Goal: Find specific page/section: Find specific page/section

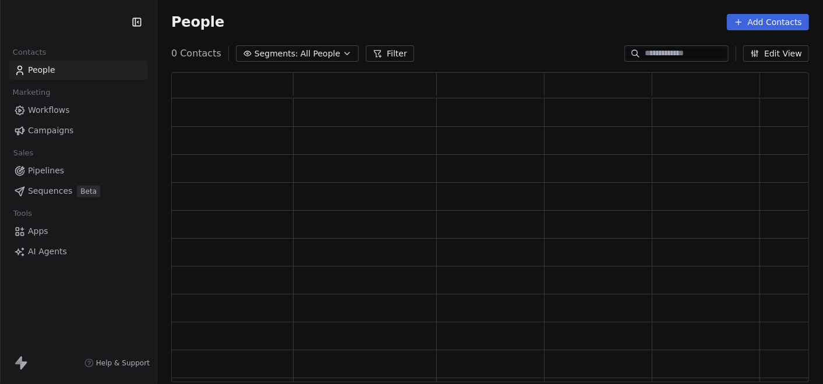
click at [334, 51] on span "All People" at bounding box center [320, 54] width 40 height 12
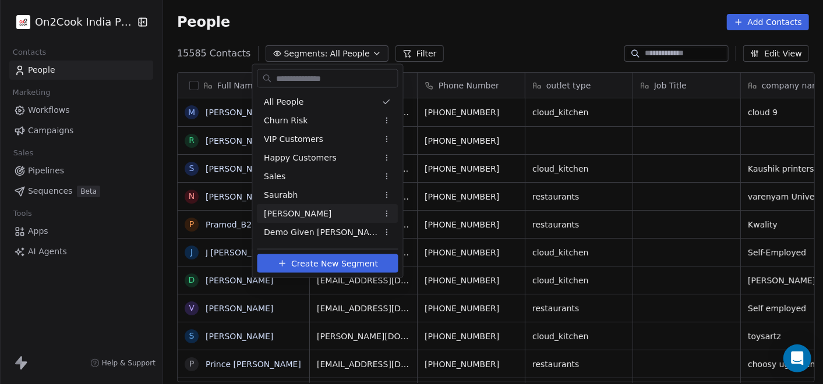
scroll to position [328, 655]
click at [296, 218] on span "[PERSON_NAME]" at bounding box center [298, 213] width 68 height 12
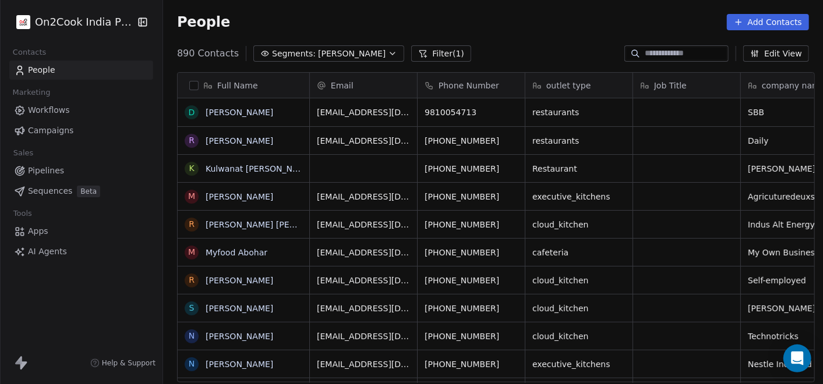
click at [53, 169] on span "Pipelines" at bounding box center [46, 171] width 36 height 12
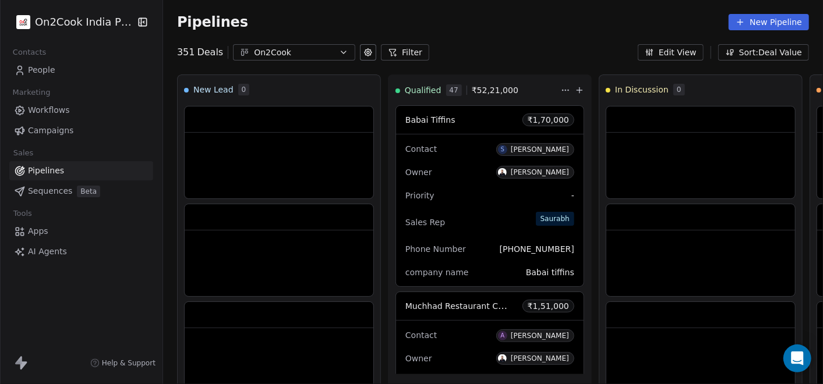
click at [339, 56] on icon "button" at bounding box center [343, 52] width 9 height 9
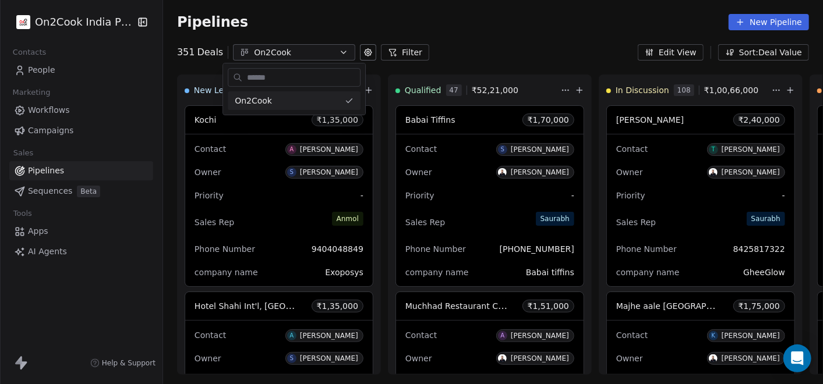
click at [334, 53] on html "On2Cook India Pvt. Ltd. Contacts People Marketing Workflows Campaigns Sales Pip…" at bounding box center [411, 192] width 823 height 384
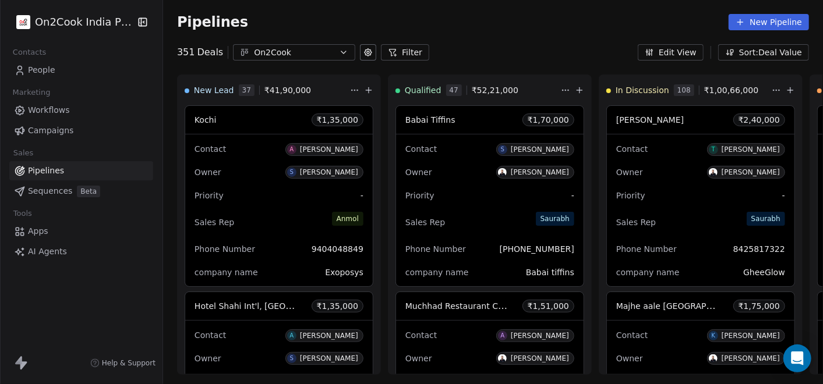
click at [403, 51] on button "Filter" at bounding box center [405, 52] width 48 height 16
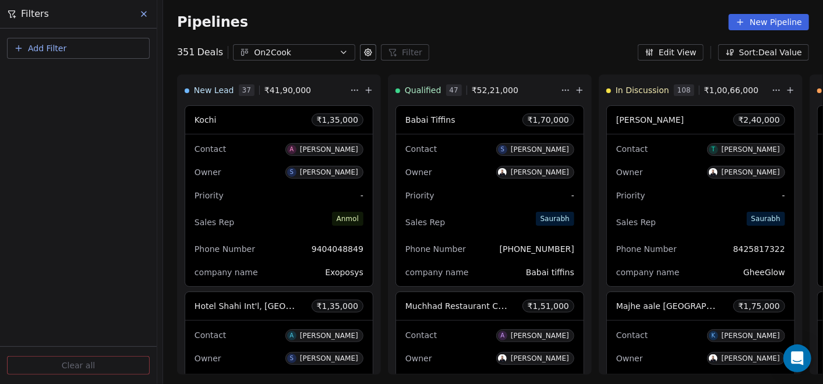
click at [20, 47] on icon "button" at bounding box center [18, 48] width 9 height 9
click at [66, 85] on div "Contact properties" at bounding box center [78, 94] width 132 height 19
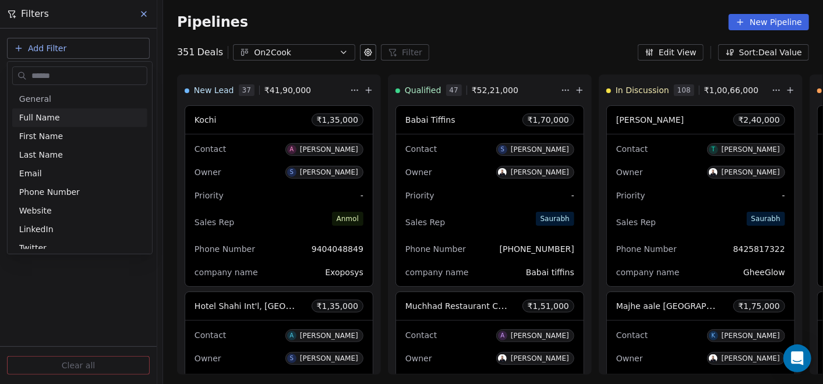
click at [68, 75] on input "text" at bounding box center [88, 76] width 118 height 17
click at [309, 5] on html "On2Cook India Pvt. Ltd. Contacts People Marketing Workflows Campaigns Sales Pip…" at bounding box center [411, 192] width 823 height 384
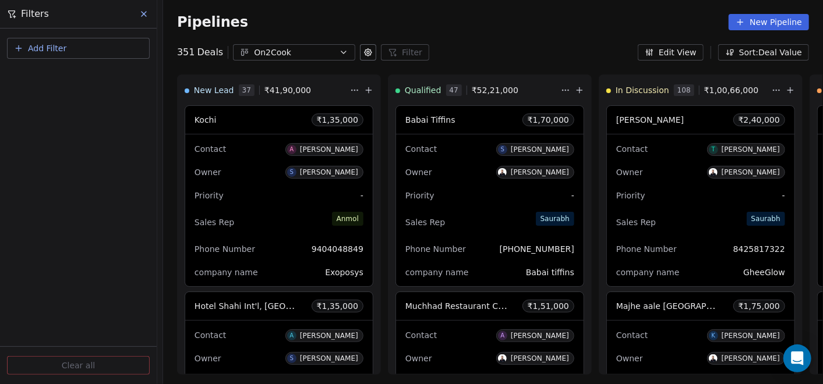
click at [127, 47] on button "Add Filter" at bounding box center [78, 48] width 143 height 21
click at [94, 78] on div "Deal properties" at bounding box center [78, 76] width 118 height 12
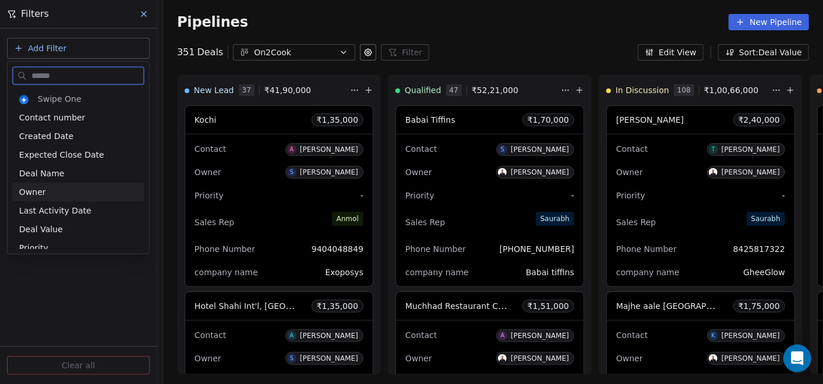
click at [83, 197] on div "Owner" at bounding box center [78, 192] width 118 height 12
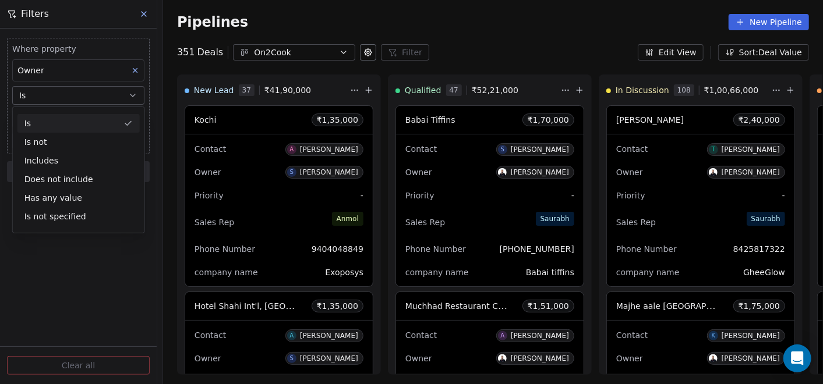
click at [116, 124] on div "Is" at bounding box center [78, 123] width 122 height 19
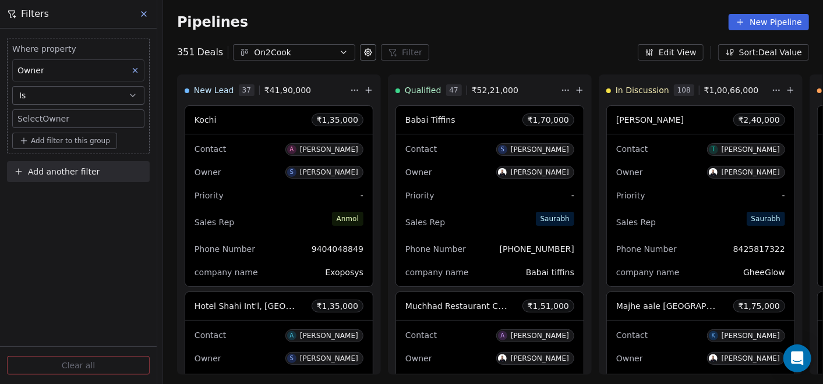
click at [102, 114] on body "On2Cook India Pvt. Ltd. Contacts People Marketing Workflows Campaigns Sales Pip…" at bounding box center [411, 192] width 823 height 384
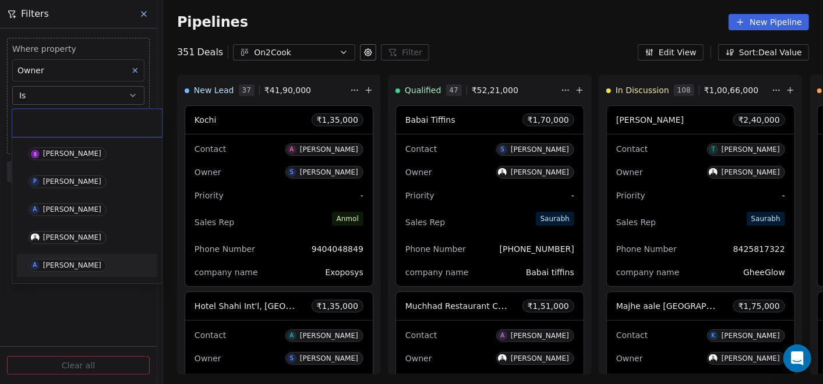
click at [71, 265] on div "[PERSON_NAME]" at bounding box center [72, 265] width 58 height 8
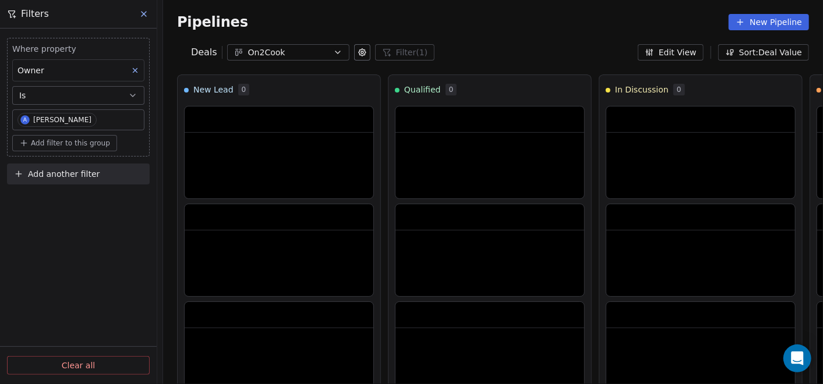
click at [546, 16] on div "Pipelines New Pipeline" at bounding box center [493, 22] width 632 height 16
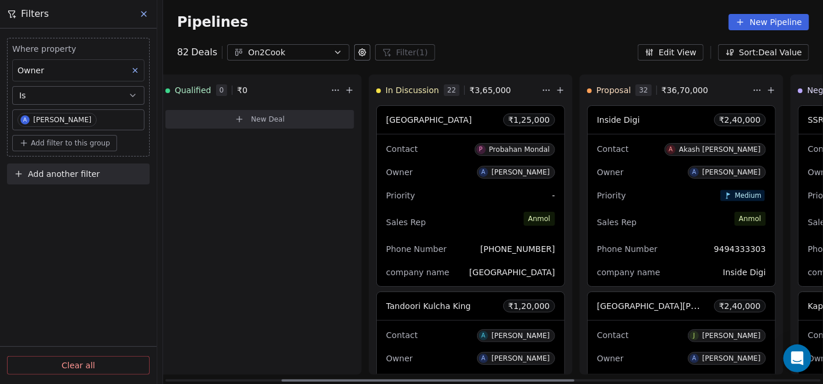
scroll to position [0, 368]
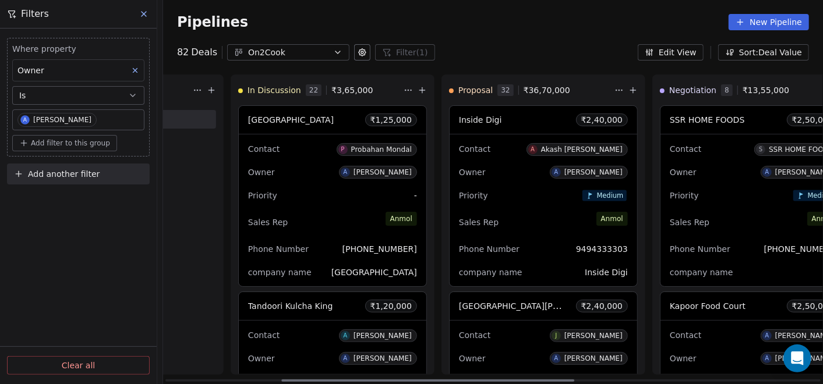
drag, startPoint x: 364, startPoint y: 376, endPoint x: 526, endPoint y: 392, distance: 163.2
click at [526, 382] on div at bounding box center [427, 381] width 293 height 2
